Goal: Information Seeking & Learning: Learn about a topic

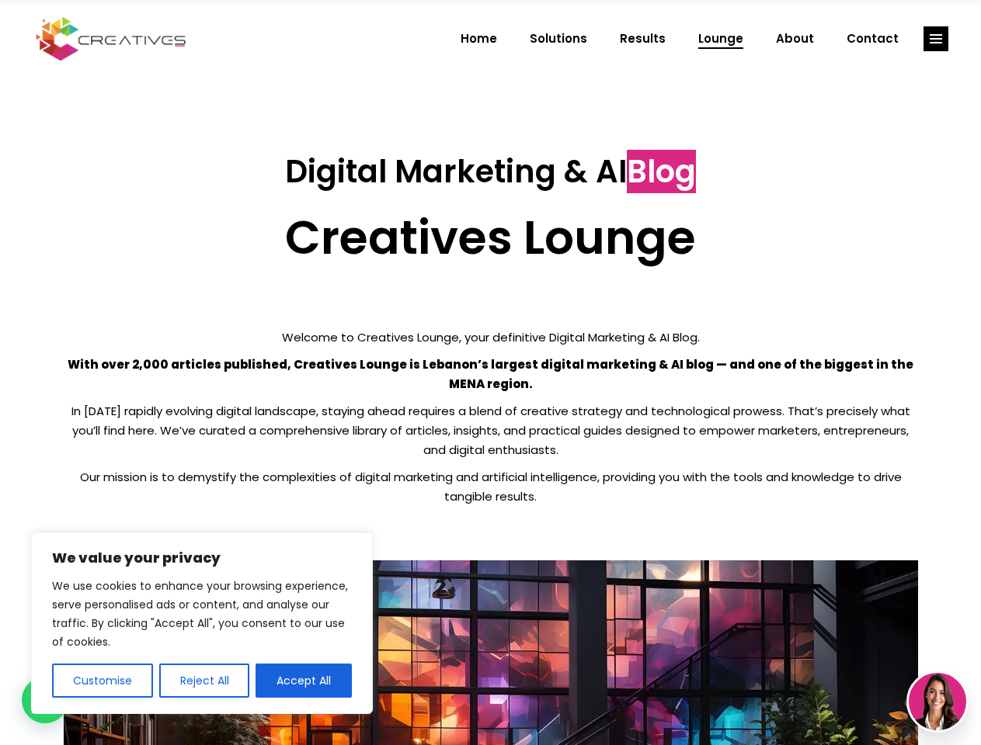
click at [490, 373] on p "With over 2,000 articles published, Creatives Lounge is Lebanon’s largest digit…" at bounding box center [491, 374] width 854 height 39
click at [102, 681] on button "Customise" at bounding box center [102, 681] width 101 height 34
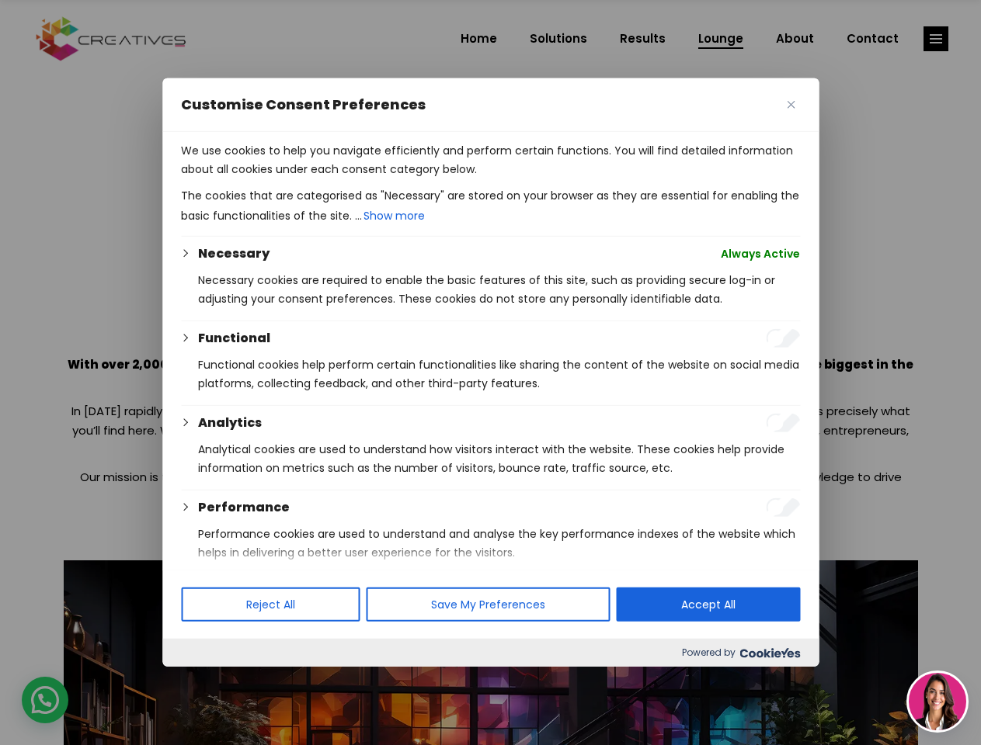
click at [203, 681] on div at bounding box center [490, 372] width 981 height 745
click at [304, 179] on p "We use cookies to help you navigate efficiently and perform certain functions. …" at bounding box center [490, 159] width 619 height 37
click at [936, 39] on div at bounding box center [490, 372] width 981 height 745
click at [937, 702] on img at bounding box center [936, 701] width 57 height 57
